Goal: Information Seeking & Learning: Learn about a topic

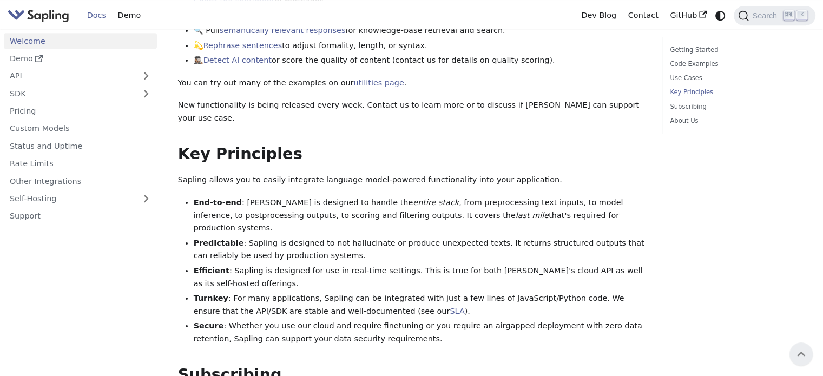
scroll to position [504, 0]
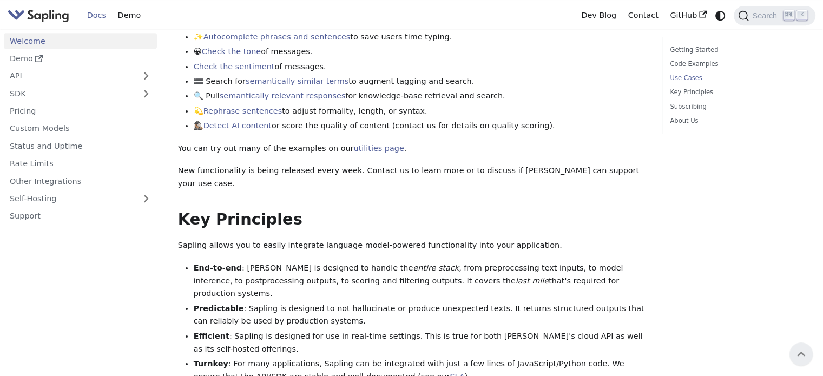
click at [477, 76] on li "🟰 Search for semantically similar terms to augment tagging and search." at bounding box center [420, 81] width 453 height 13
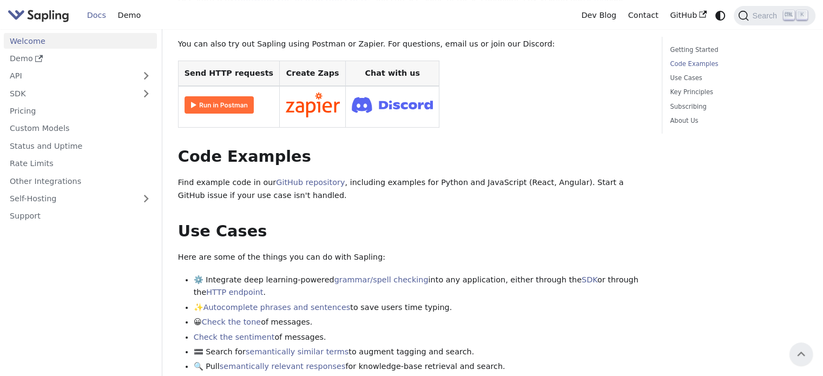
scroll to position [0, 0]
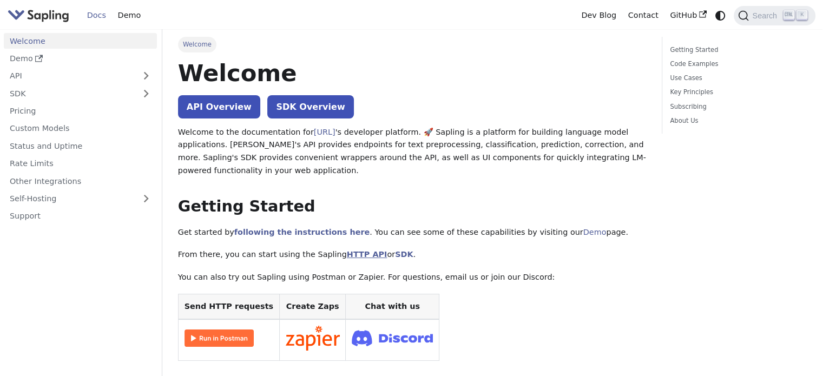
click at [362, 257] on link "HTTP API" at bounding box center [367, 254] width 41 height 9
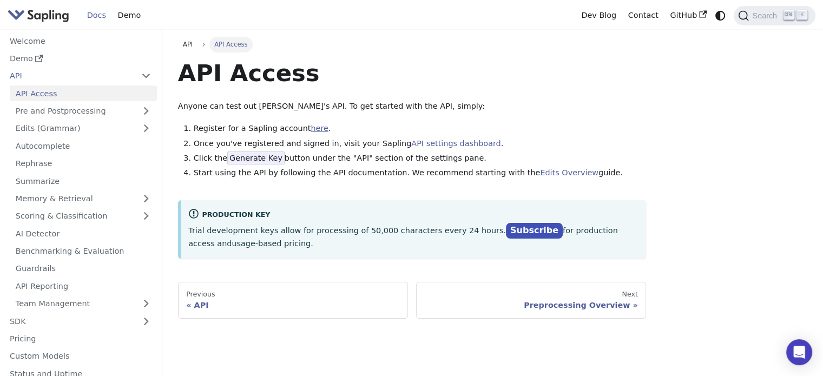
click at [311, 126] on link "here" at bounding box center [319, 128] width 17 height 9
click at [237, 305] on div "API" at bounding box center [293, 305] width 214 height 10
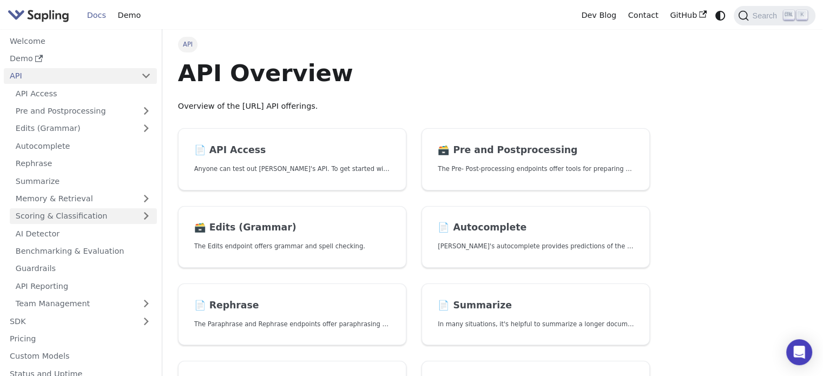
click at [107, 224] on link "Scoring & Classification" at bounding box center [83, 216] width 147 height 16
click at [89, 218] on link "Scoring & Classification" at bounding box center [83, 216] width 147 height 16
click at [95, 240] on link "AI Detector" at bounding box center [83, 234] width 147 height 16
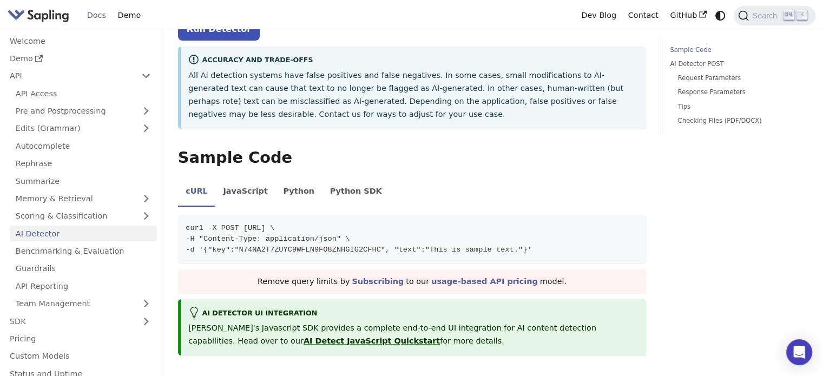
scroll to position [162, 0]
click at [287, 179] on li "Python" at bounding box center [298, 191] width 47 height 30
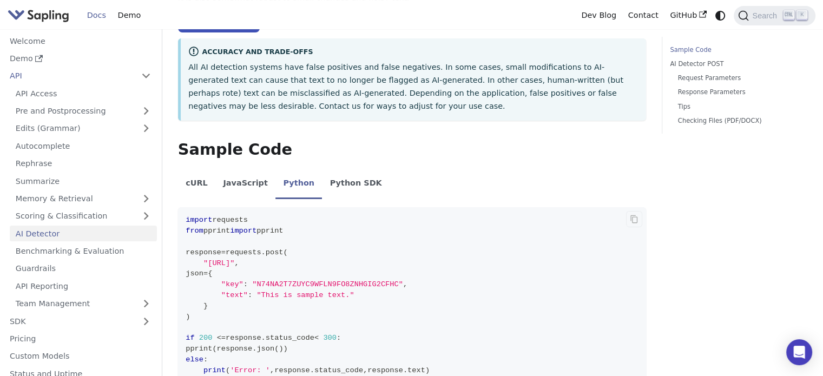
scroll to position [271, 0]
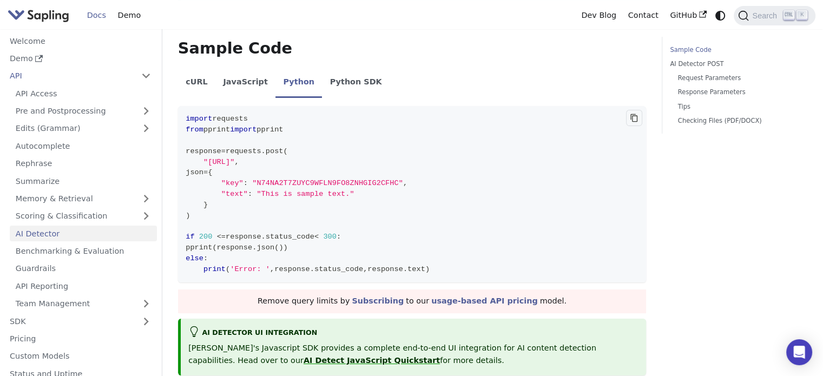
click at [633, 119] on icon "Copy code to clipboard" at bounding box center [634, 117] width 3 height 3
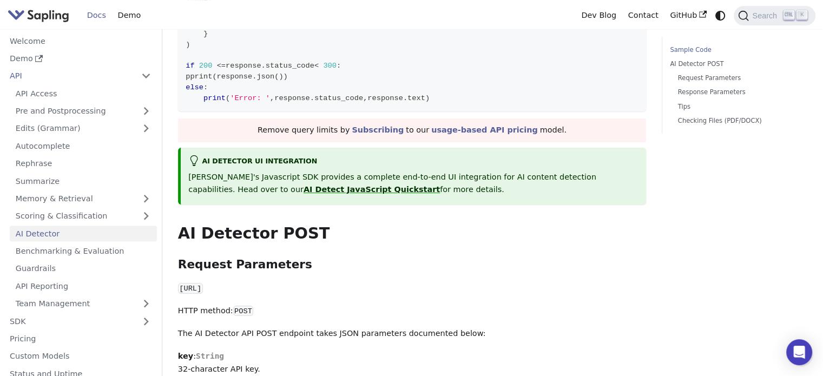
scroll to position [325, 0]
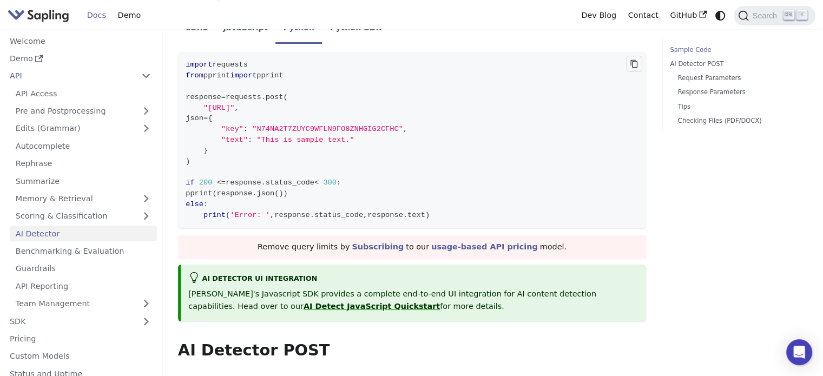
click at [632, 63] on icon "Copy code to clipboard" at bounding box center [634, 64] width 9 height 9
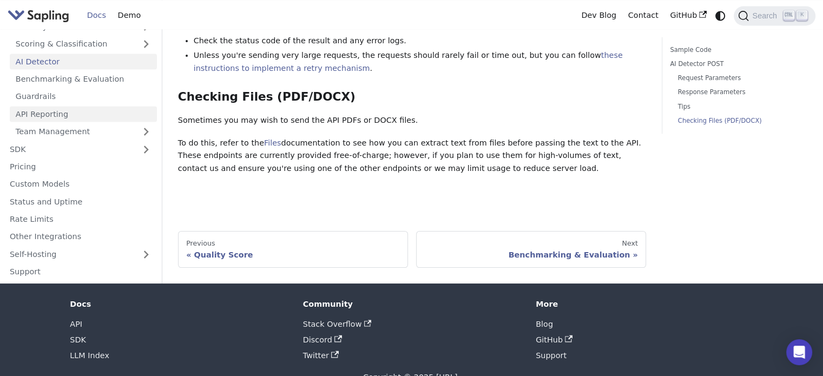
scroll to position [1628, 0]
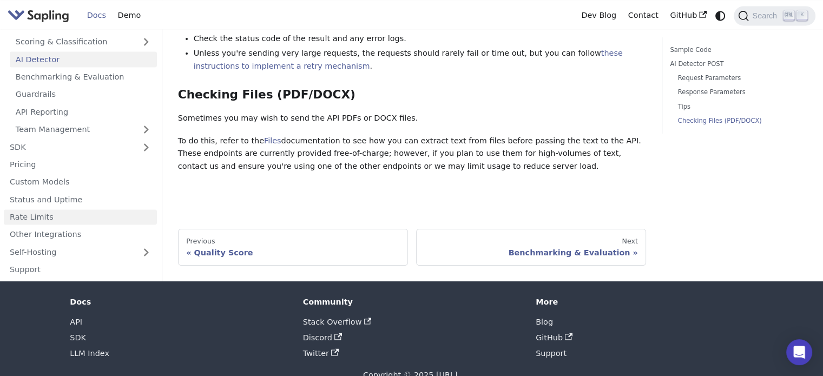
click at [117, 209] on link "Rate Limits" at bounding box center [80, 217] width 153 height 16
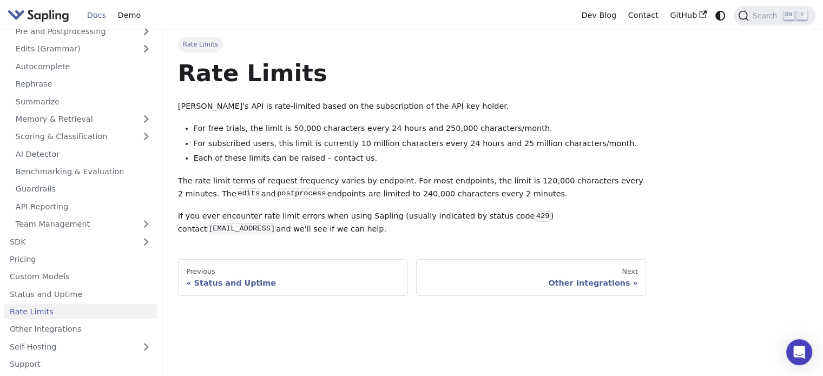
drag, startPoint x: 707, startPoint y: 80, endPoint x: 723, endPoint y: 127, distance: 50.3
click at [723, 127] on div "Rate Limits Rate Limits Sapling's API is rate-limited based on the subscription…" at bounding box center [492, 166] width 645 height 259
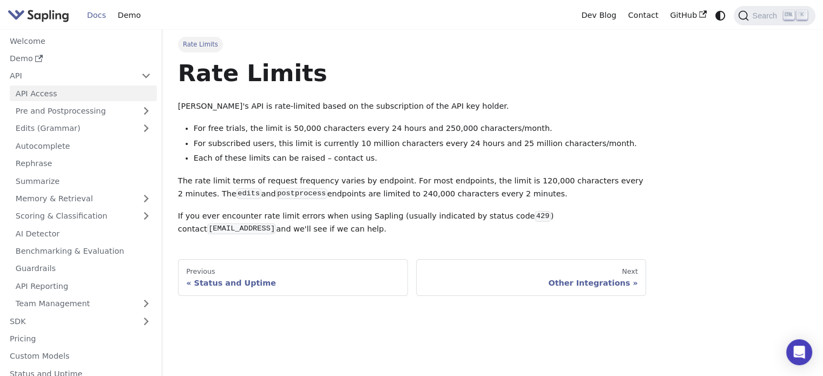
click at [83, 97] on link "API Access" at bounding box center [83, 94] width 147 height 16
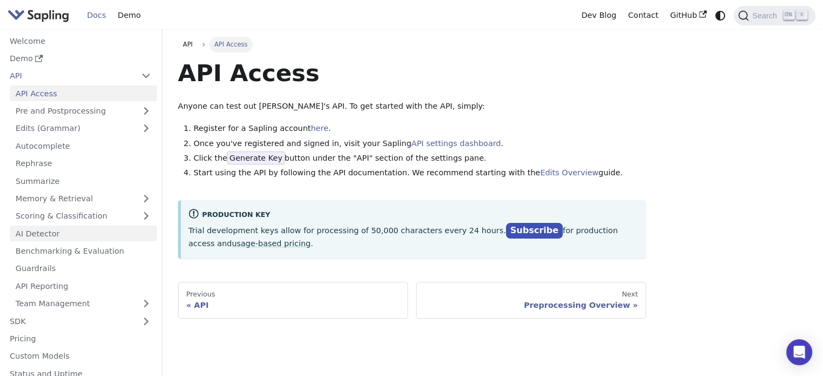
click at [54, 231] on link "AI Detector" at bounding box center [83, 234] width 147 height 16
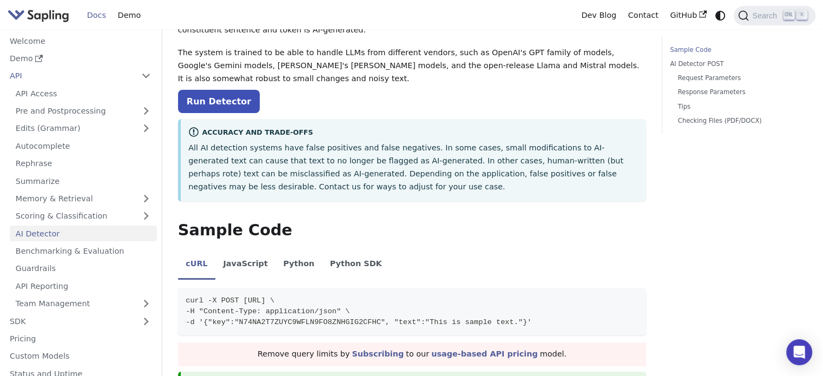
scroll to position [216, 0]
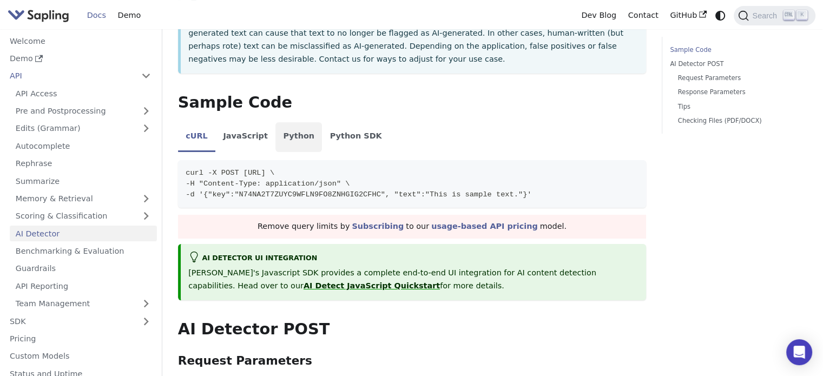
click at [279, 135] on li "Python" at bounding box center [298, 137] width 47 height 30
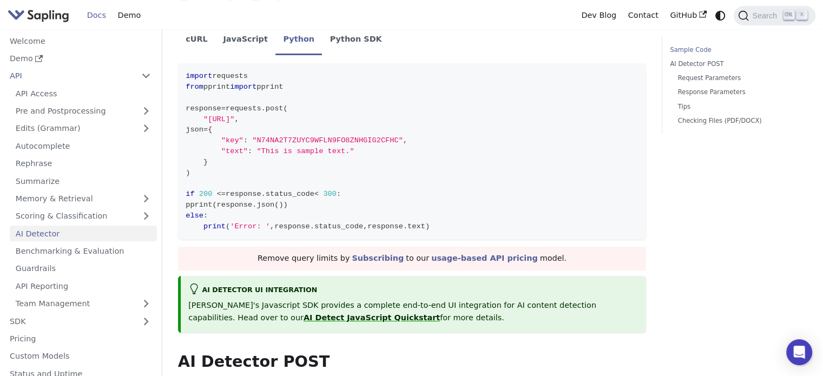
scroll to position [0, 0]
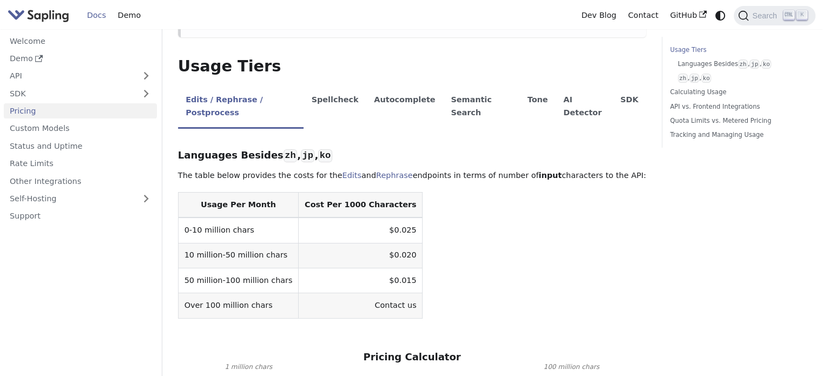
scroll to position [216, 0]
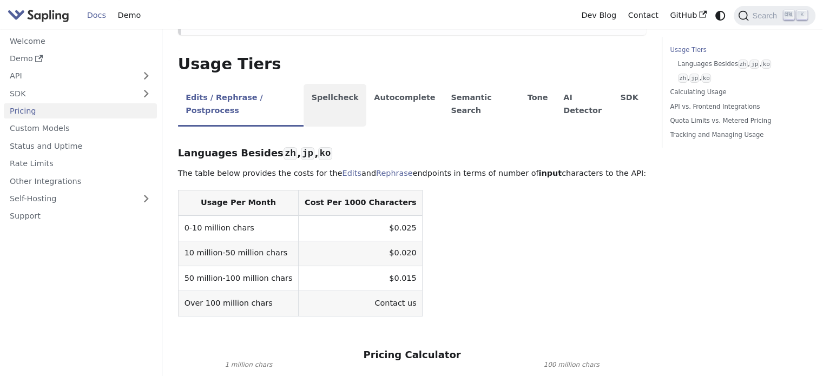
click at [337, 96] on li "Spellcheck" at bounding box center [335, 105] width 63 height 43
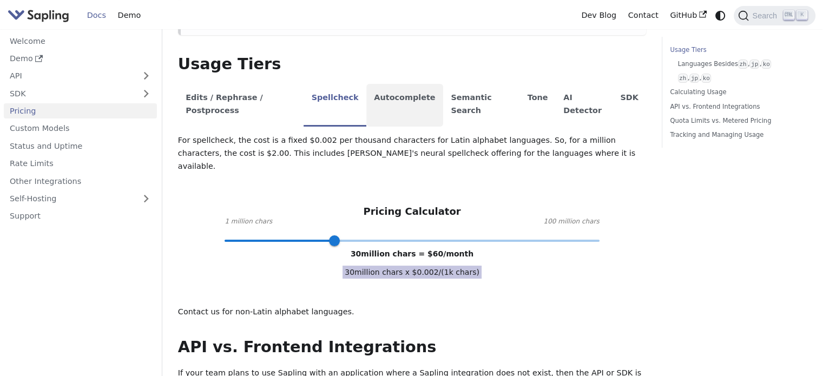
click at [405, 101] on li "Autocomplete" at bounding box center [404, 105] width 77 height 43
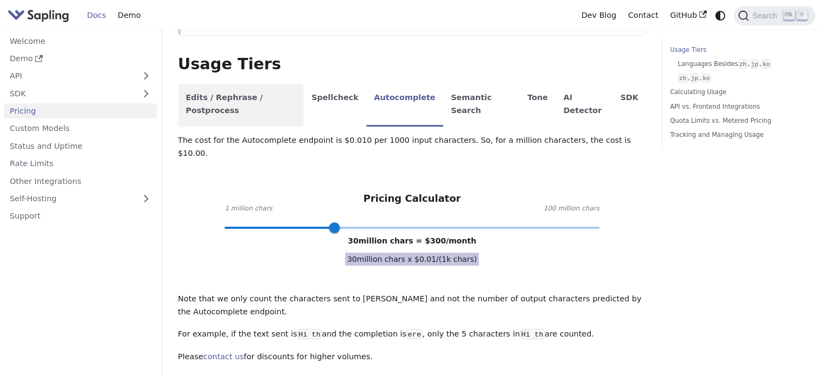
click at [252, 101] on li "Edits / Rephrase / Postprocess" at bounding box center [241, 105] width 126 height 43
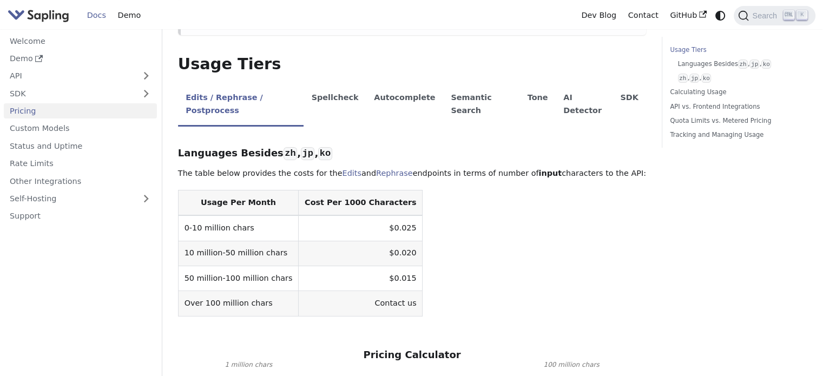
click at [553, 270] on table "Usage Per Month Cost Per 1000 Characters 0-10 million chars $0.025 10 million-5…" at bounding box center [412, 253] width 468 height 127
click at [568, 110] on li "AI Detector" at bounding box center [584, 105] width 57 height 43
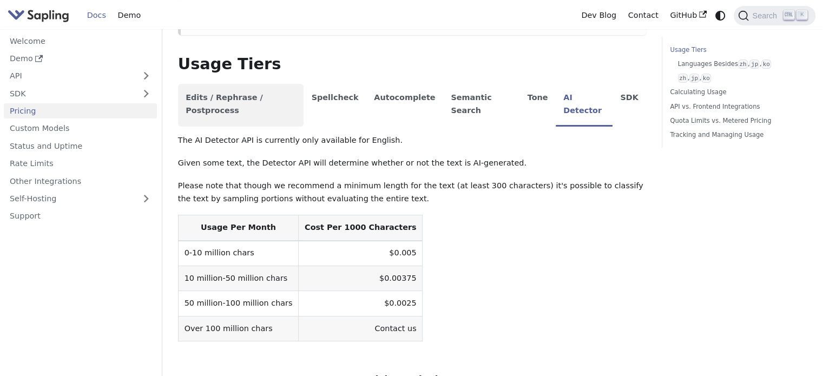
click at [238, 106] on li "Edits / Rephrase / Postprocess" at bounding box center [241, 105] width 126 height 43
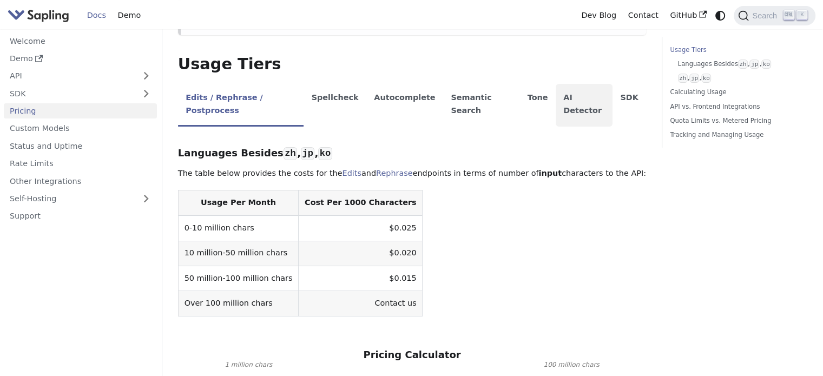
click at [569, 109] on li "AI Detector" at bounding box center [584, 105] width 57 height 43
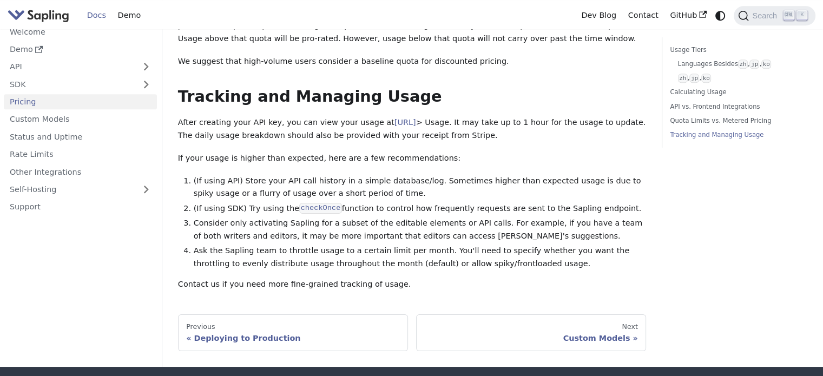
scroll to position [974, 0]
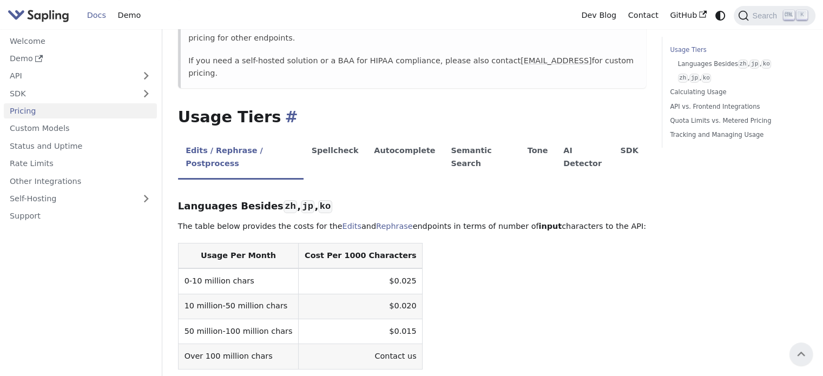
scroll to position [162, 0]
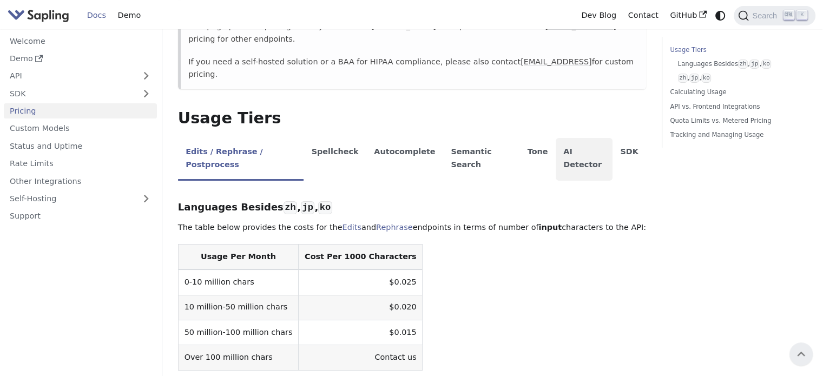
click at [556, 150] on li "AI Detector" at bounding box center [584, 159] width 57 height 43
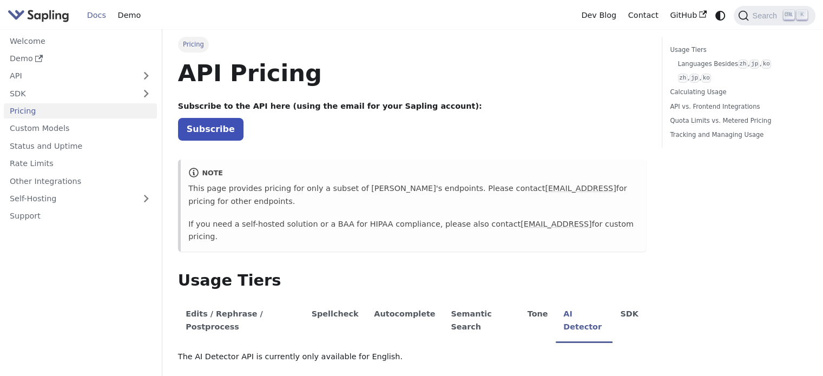
scroll to position [0, 0]
click at [710, 146] on ul "Usage Tiers Languages Besides zh , jp , ko zh , jp , ko Calculating Usage API v…" at bounding box center [735, 92] width 146 height 111
click at [711, 141] on ul "Usage Tiers Languages Besides zh , jp , ko zh , jp , ko Calculating Usage API v…" at bounding box center [735, 92] width 146 height 111
click at [691, 58] on li "Usage Tiers Languages Besides zh , jp , ko zh , jp , ko" at bounding box center [737, 64] width 134 height 38
click at [686, 43] on ul "Usage Tiers Languages Besides zh , jp , ko zh , jp , ko Calculating Usage API v…" at bounding box center [735, 92] width 146 height 111
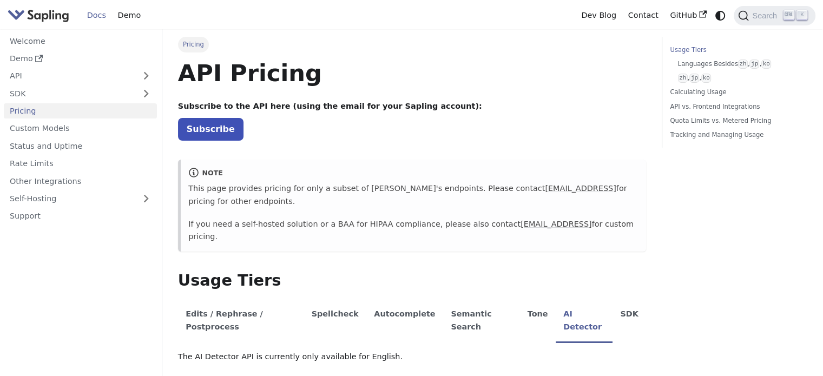
click at [687, 50] on link "Usage Tiers" at bounding box center [737, 50] width 134 height 10
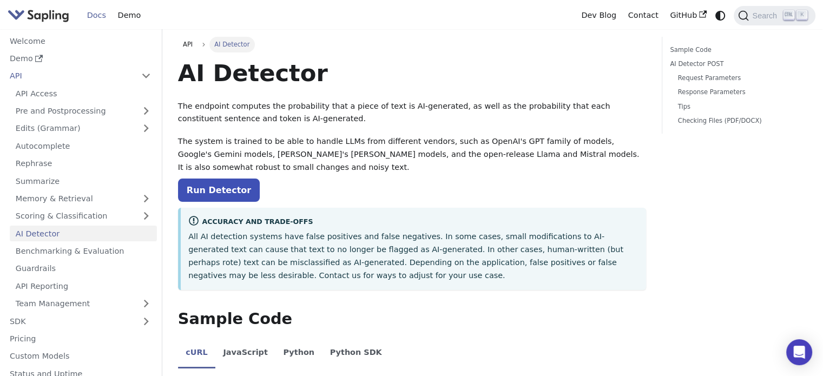
click at [52, 85] on li "API API Access Pre and Postprocessing Edits (Grammar) Autocomplete Rephrase Sum…" at bounding box center [80, 190] width 153 height 244
click at [52, 98] on link "API Access" at bounding box center [83, 94] width 147 height 16
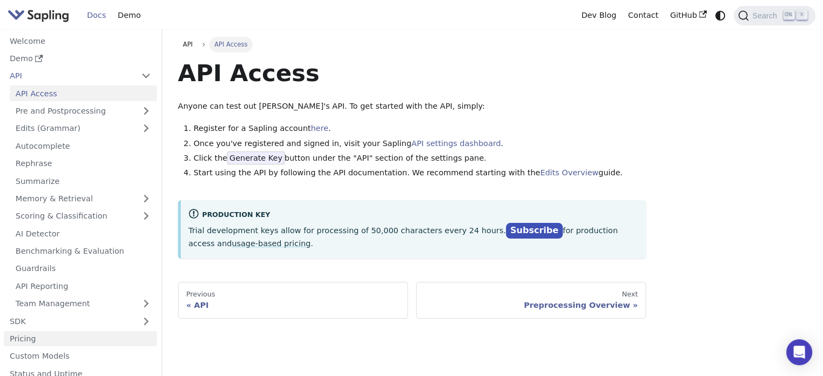
click at [49, 337] on link "Pricing" at bounding box center [80, 339] width 153 height 16
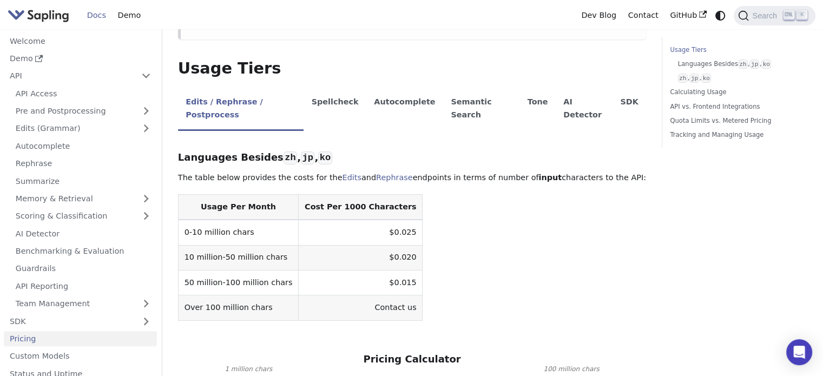
scroll to position [216, 0]
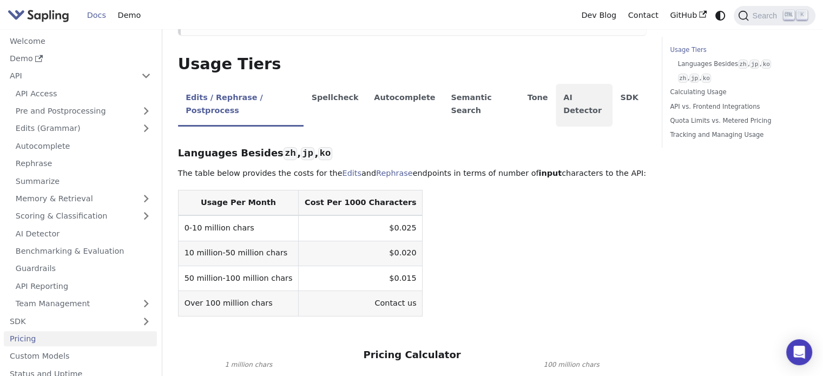
click at [577, 109] on li "AI Detector" at bounding box center [584, 105] width 57 height 43
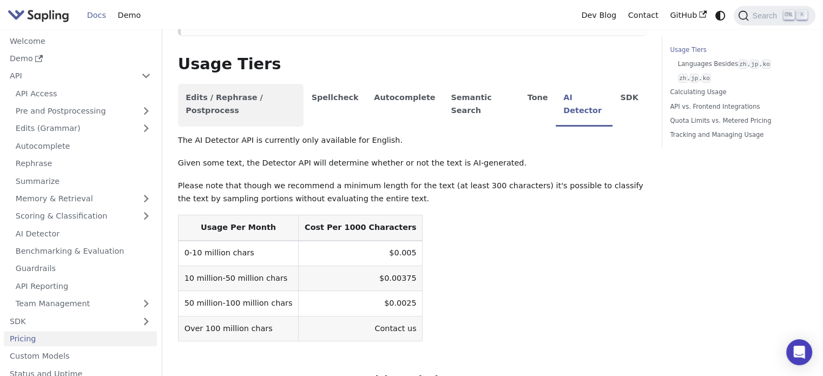
click at [251, 93] on li "Edits / Rephrase / Postprocess" at bounding box center [241, 105] width 126 height 43
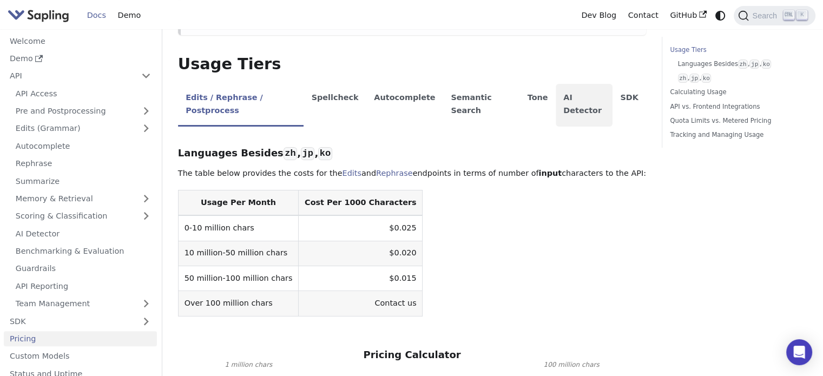
click at [578, 89] on li "AI Detector" at bounding box center [584, 105] width 57 height 43
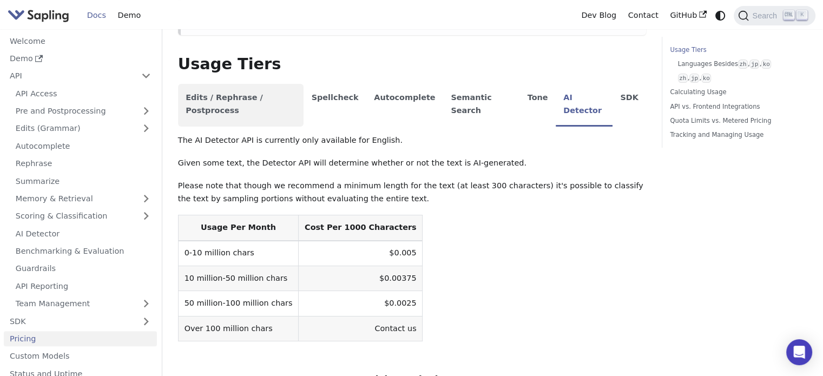
click at [188, 102] on li "Edits / Rephrase / Postprocess" at bounding box center [241, 105] width 126 height 43
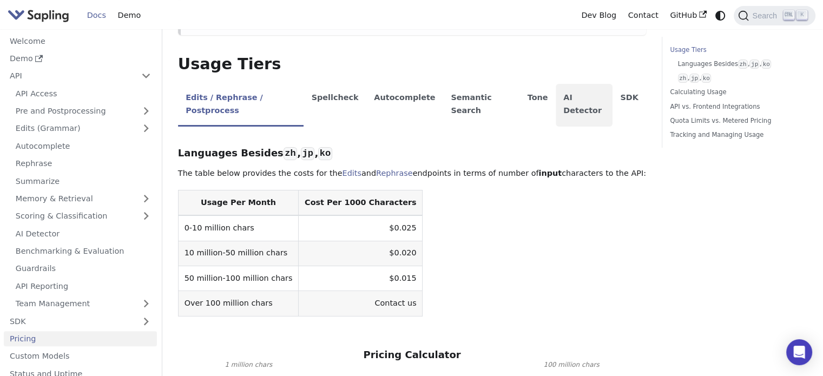
click at [580, 103] on li "AI Detector" at bounding box center [584, 105] width 57 height 43
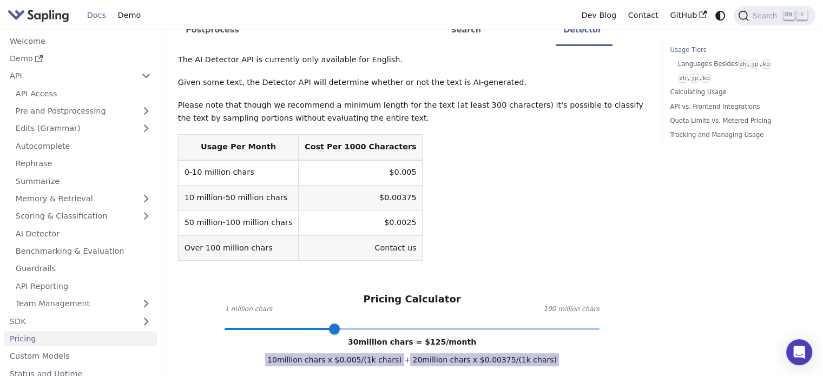
scroll to position [325, 0]
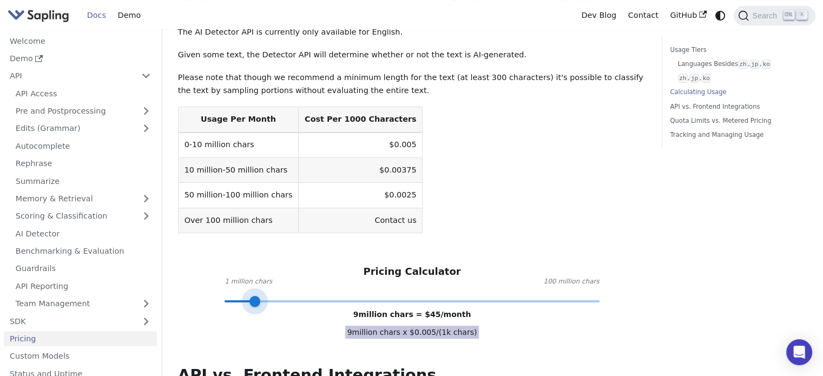
type input "10"
drag, startPoint x: 339, startPoint y: 300, endPoint x: 258, endPoint y: 300, distance: 80.6
click at [258, 300] on span at bounding box center [258, 301] width 11 height 11
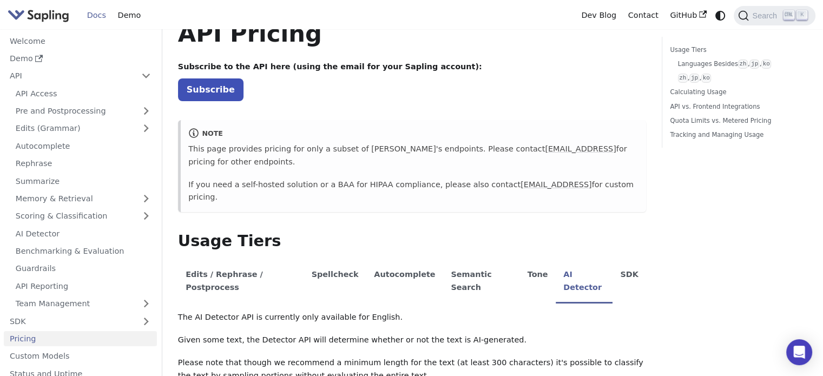
scroll to position [0, 0]
